Goal: Transaction & Acquisition: Purchase product/service

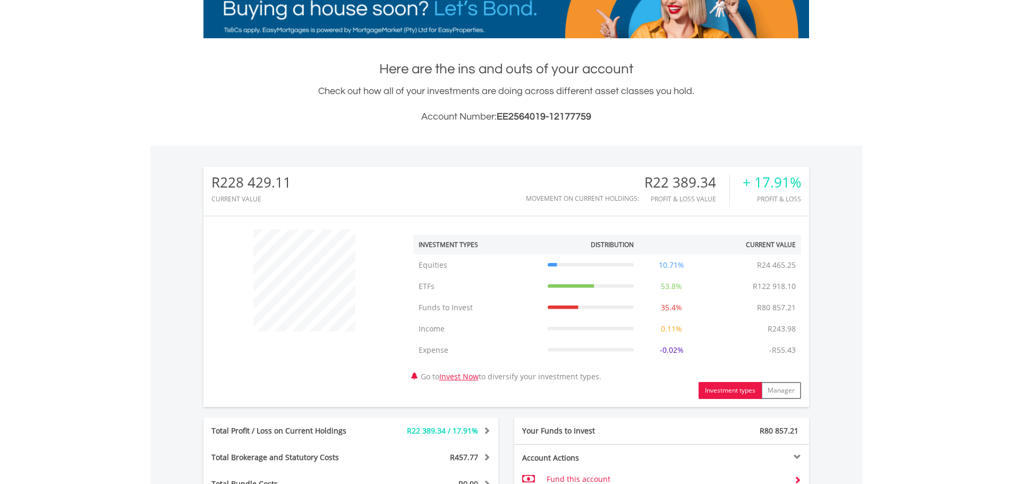
scroll to position [1, 0]
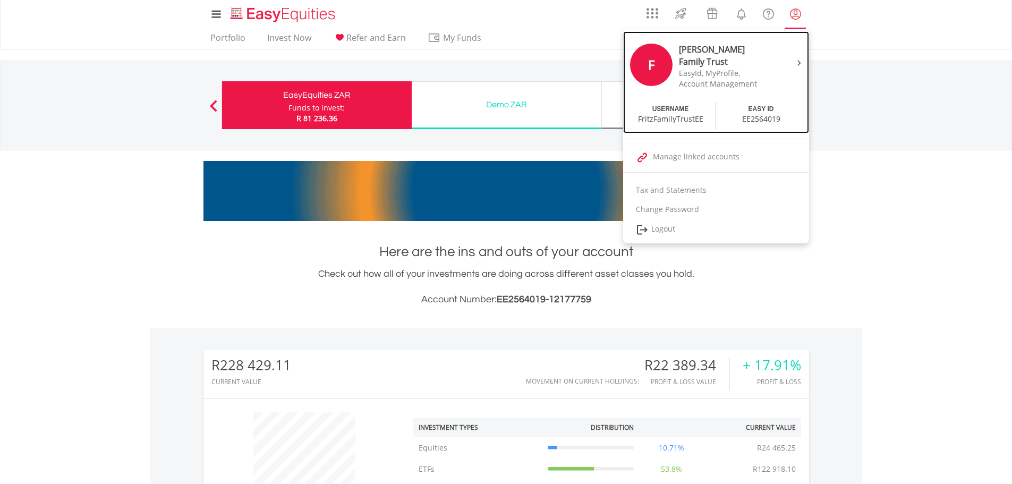
click at [648, 63] on div "F" at bounding box center [651, 65] width 42 height 42
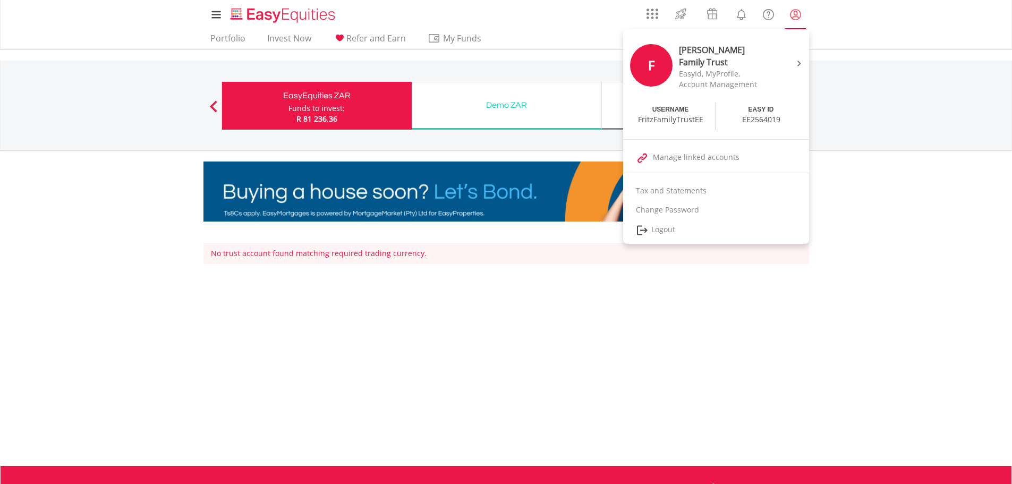
click at [795, 13] on lord-icon "My Profile" at bounding box center [795, 14] width 13 height 13
click at [796, 14] on lord-icon "My Profile" at bounding box center [795, 14] width 13 height 13
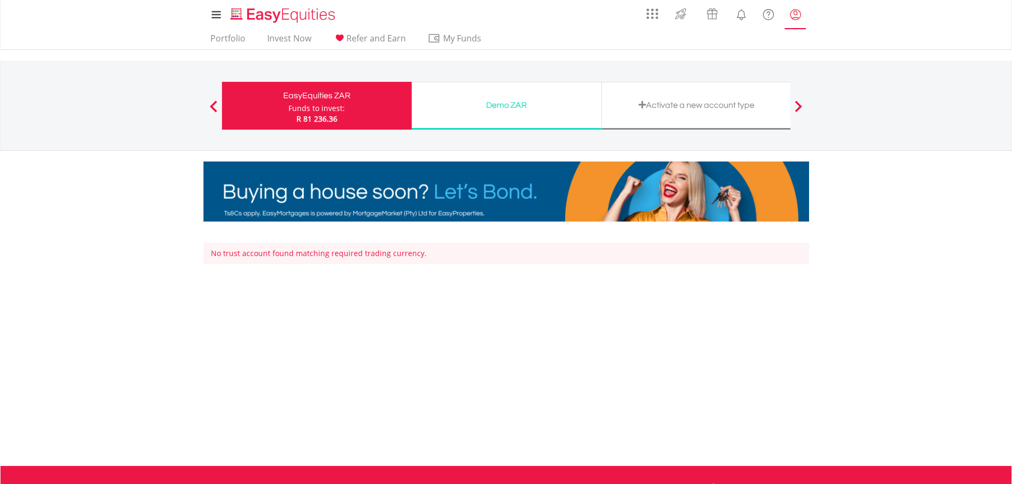
click at [796, 14] on lord-icon "My Profile" at bounding box center [795, 14] width 13 height 13
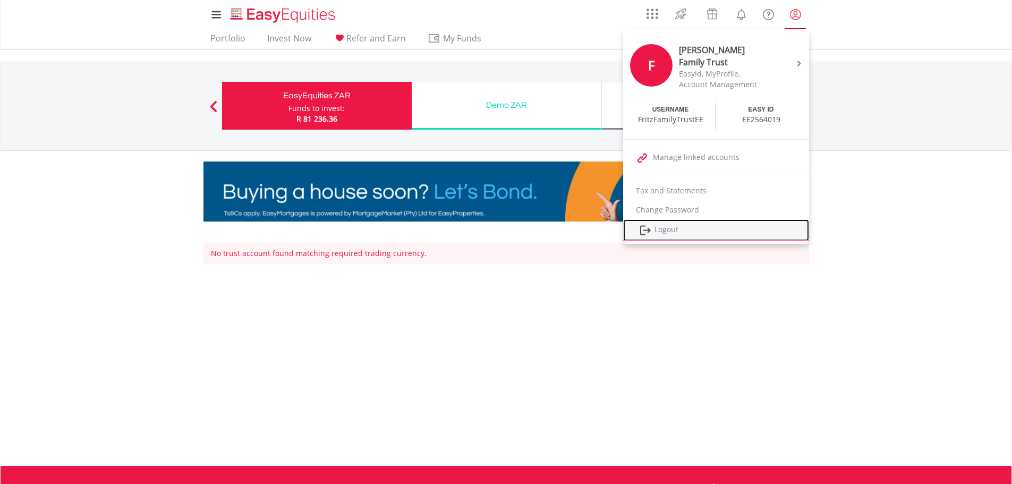
click at [675, 230] on link "Logout" at bounding box center [716, 230] width 186 height 22
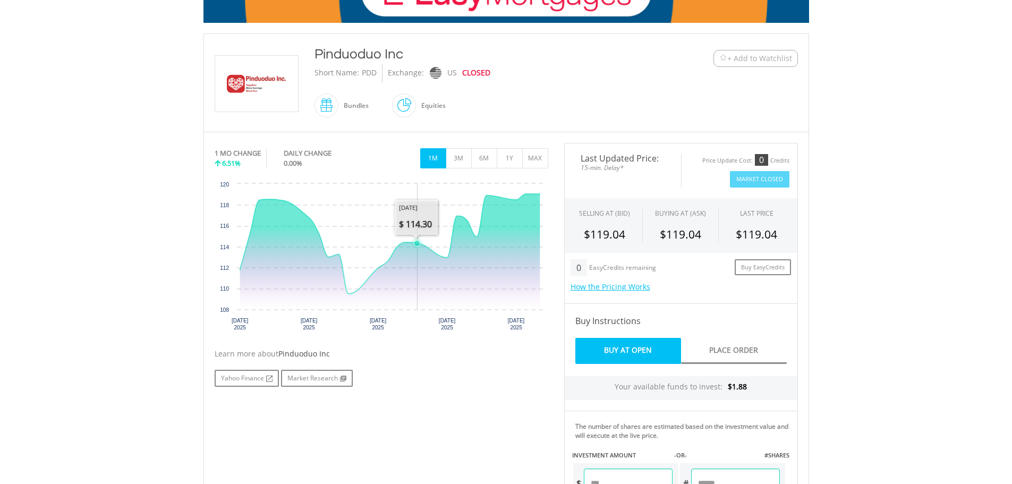
scroll to position [319, 0]
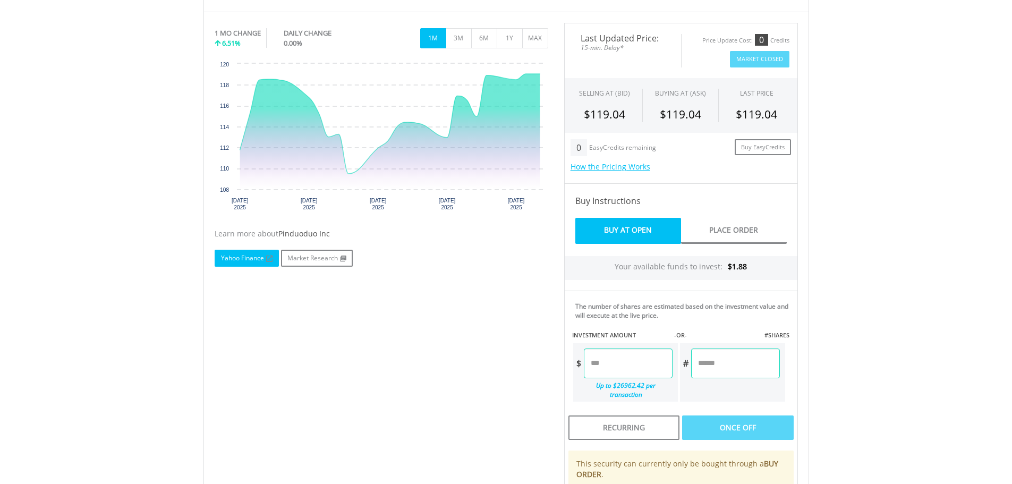
click at [246, 254] on link "Yahoo Finance" at bounding box center [247, 258] width 64 height 17
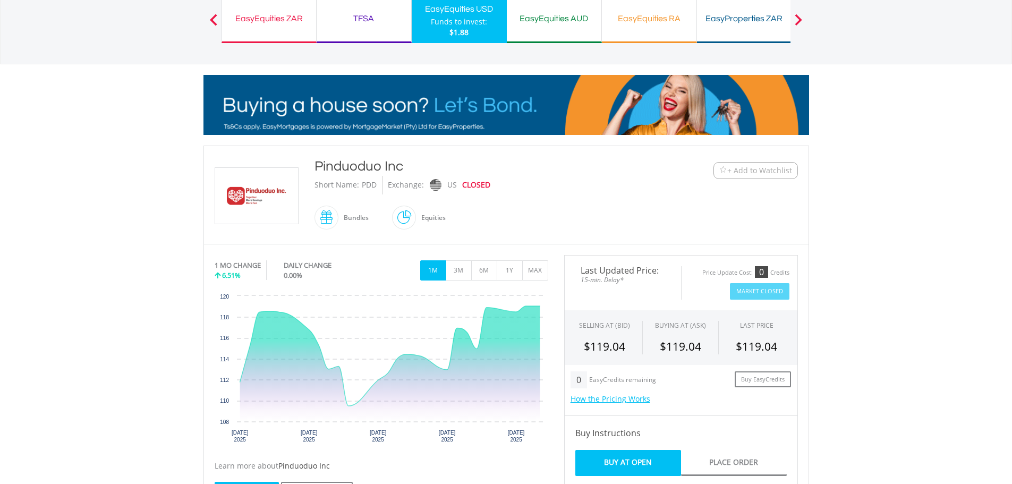
scroll to position [0, 0]
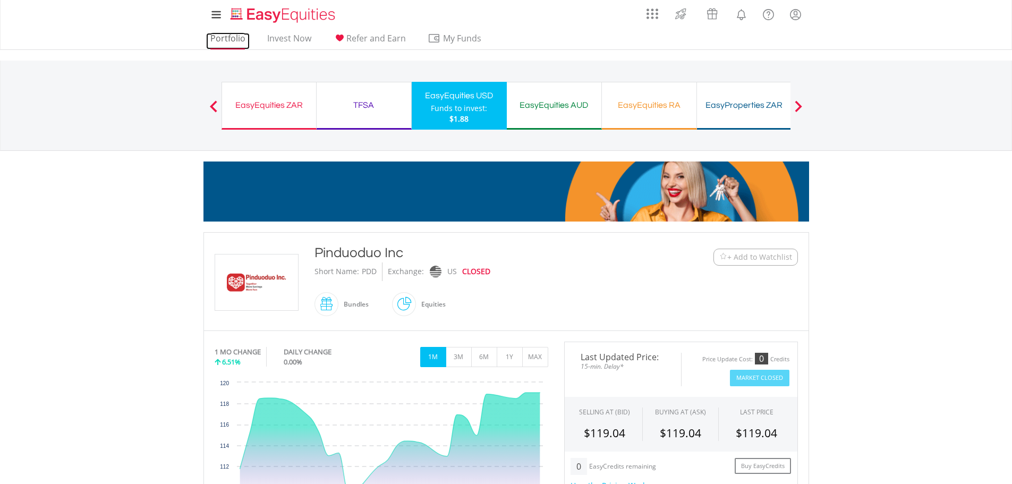
click at [223, 36] on link "Portfolio" at bounding box center [228, 41] width 44 height 16
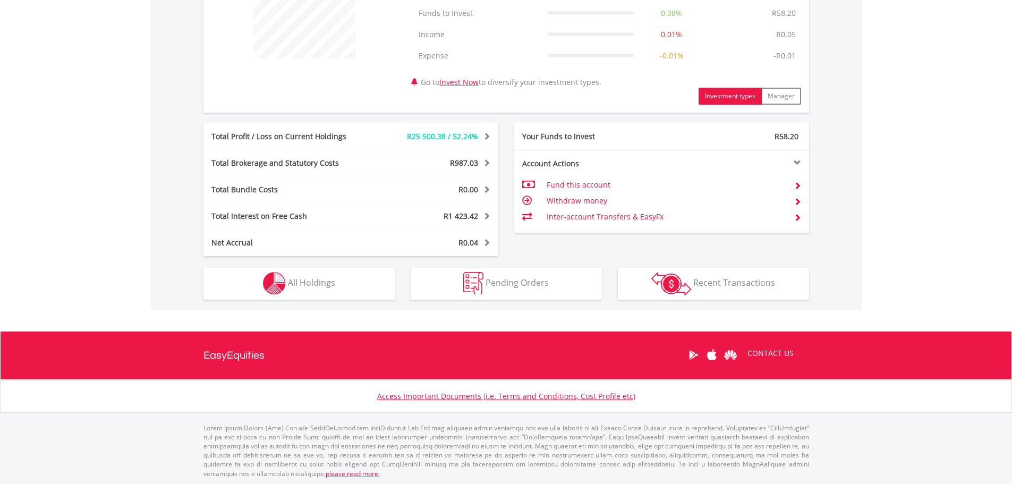
scroll to position [457, 0]
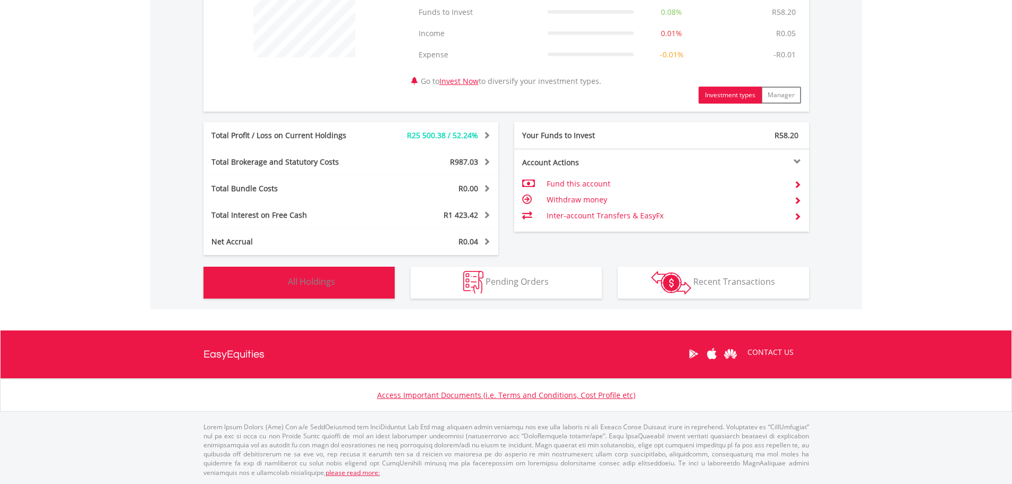
click at [354, 281] on button "Holdings All Holdings" at bounding box center [298, 283] width 191 height 32
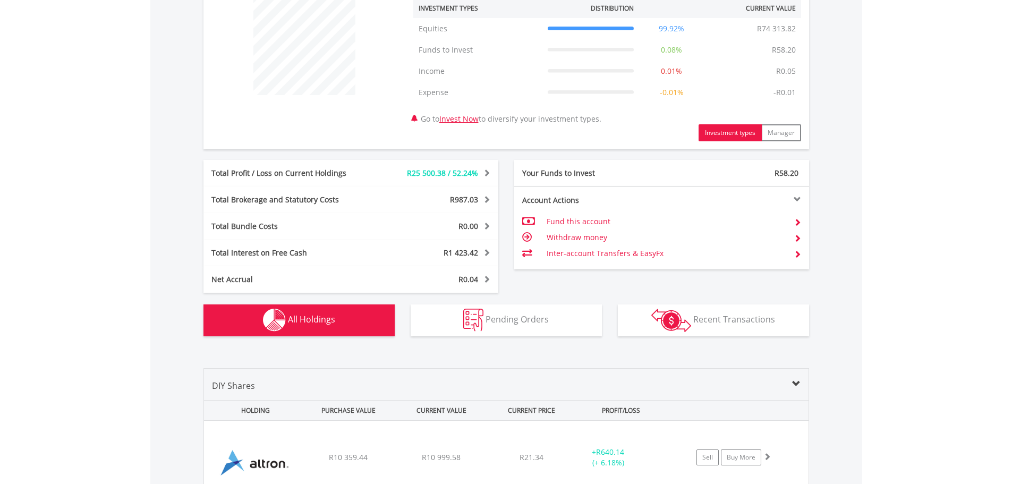
scroll to position [416, 0]
